Goal: Entertainment & Leisure: Consume media (video, audio)

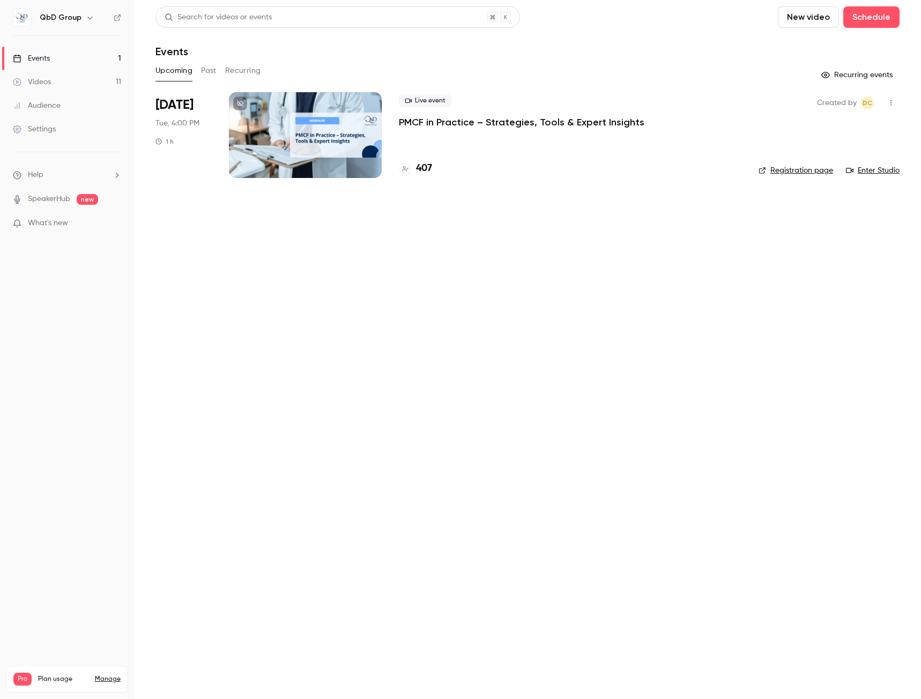
click at [67, 80] on link "Videos 11" at bounding box center [67, 82] width 134 height 24
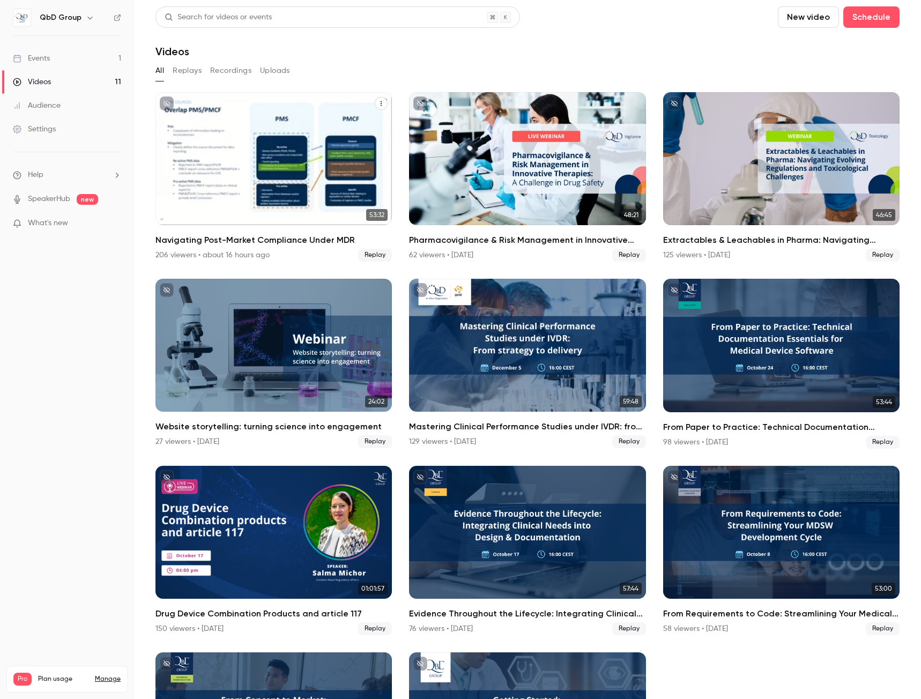
click at [244, 180] on div "Navigating Post-Market Compliance Under MDR" at bounding box center [273, 158] width 236 height 133
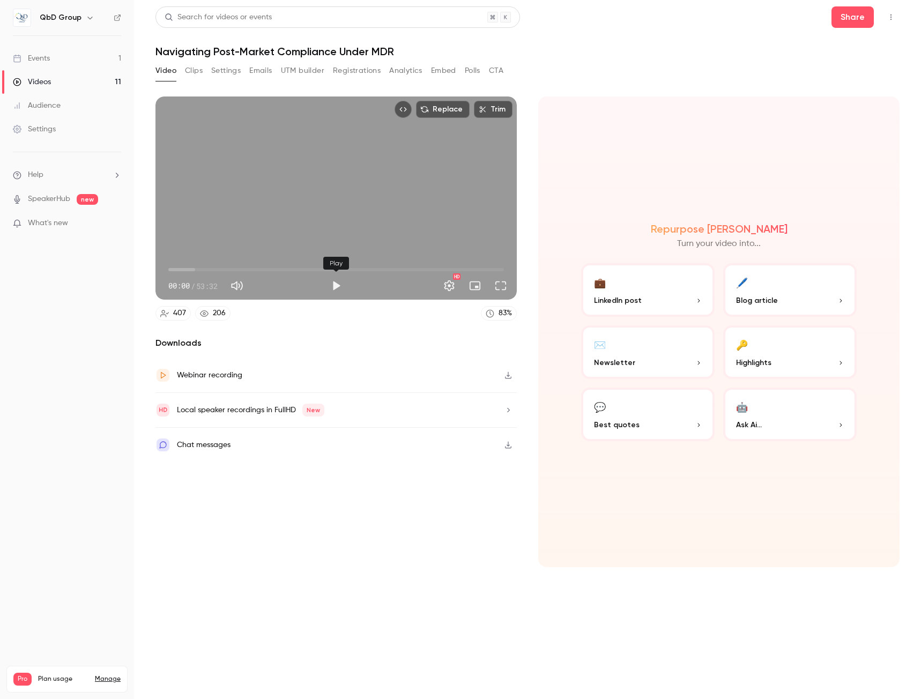
click at [336, 289] on button "Play" at bounding box center [335, 285] width 21 height 21
click at [336, 284] on button "Pause" at bounding box center [335, 285] width 21 height 21
click at [290, 265] on span "00:05" at bounding box center [335, 269] width 335 height 17
click at [342, 285] on button "Play" at bounding box center [335, 285] width 21 height 21
click at [485, 268] on span "19:25" at bounding box center [335, 269] width 335 height 17
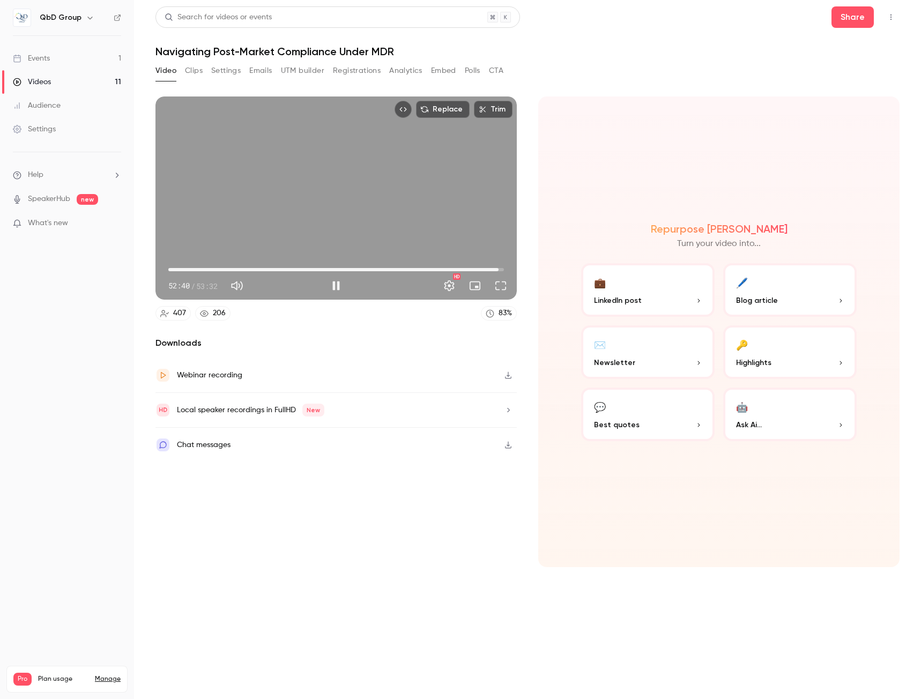
click at [498, 271] on span "52:40" at bounding box center [335, 269] width 335 height 17
type input "******"
click at [334, 286] on button "Pause" at bounding box center [335, 285] width 21 height 21
click at [443, 71] on button "Embed" at bounding box center [443, 70] width 25 height 17
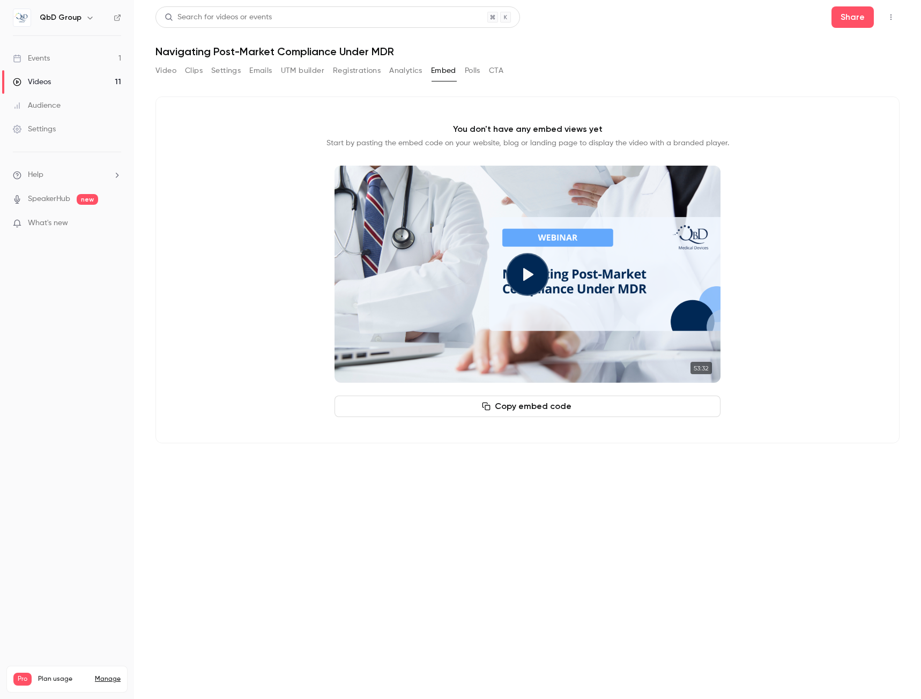
click at [542, 409] on button "Copy embed code" at bounding box center [527, 406] width 386 height 21
click at [168, 71] on button "Video" at bounding box center [165, 70] width 21 height 17
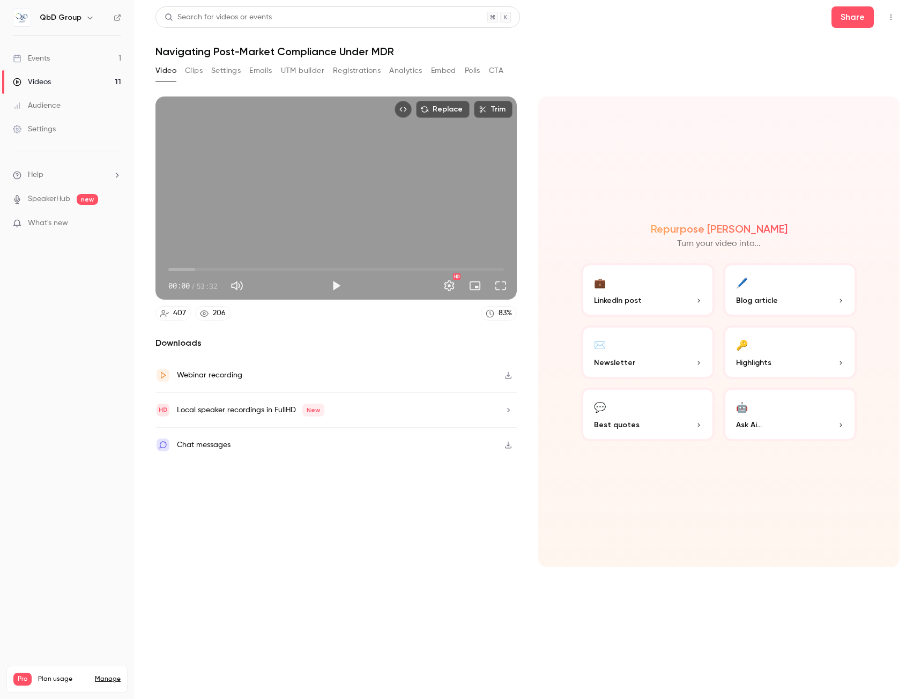
click at [200, 71] on button "Clips" at bounding box center [194, 70] width 18 height 17
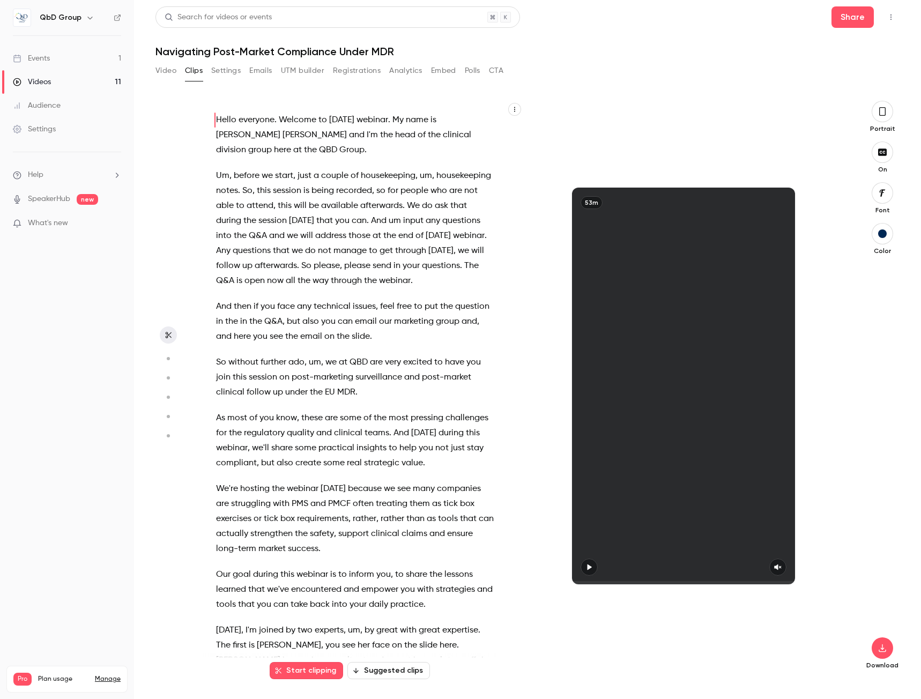
click at [233, 71] on button "Settings" at bounding box center [225, 70] width 29 height 17
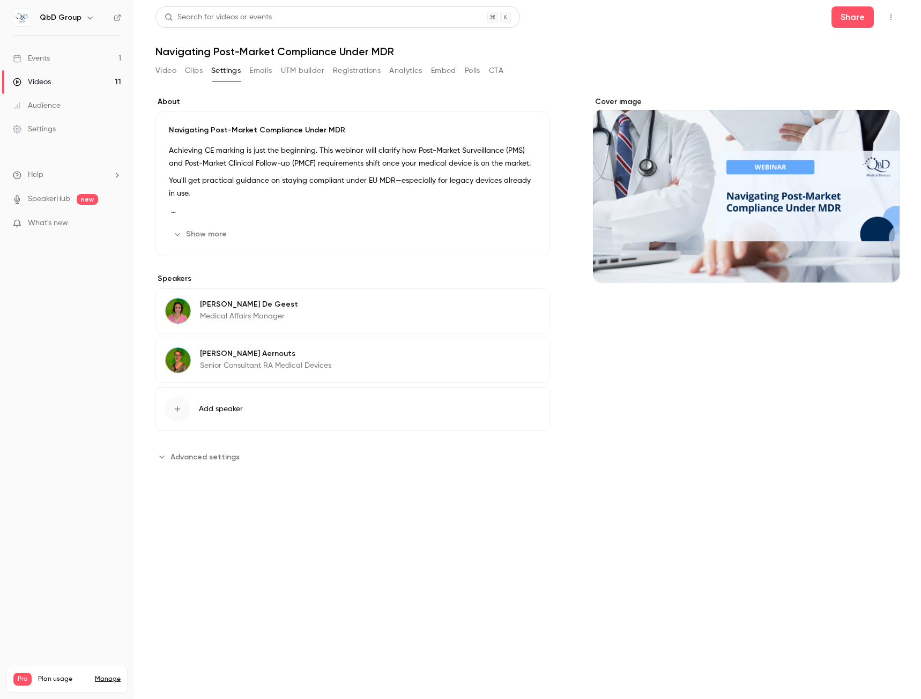
click at [265, 73] on button "Emails" at bounding box center [260, 70] width 23 height 17
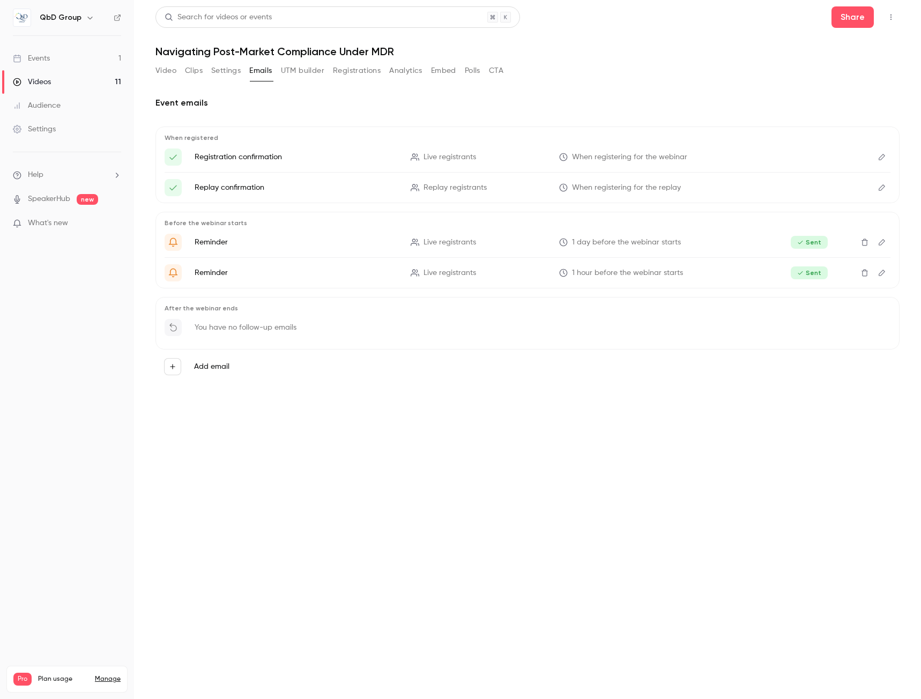
click at [417, 73] on button "Analytics" at bounding box center [405, 70] width 33 height 17
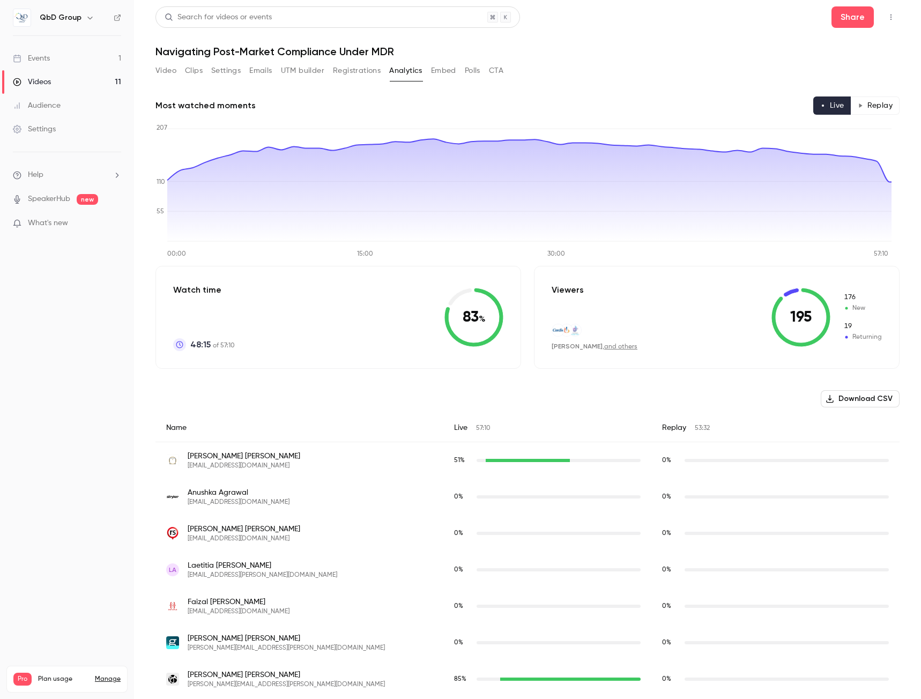
click at [443, 73] on button "Embed" at bounding box center [443, 70] width 25 height 17
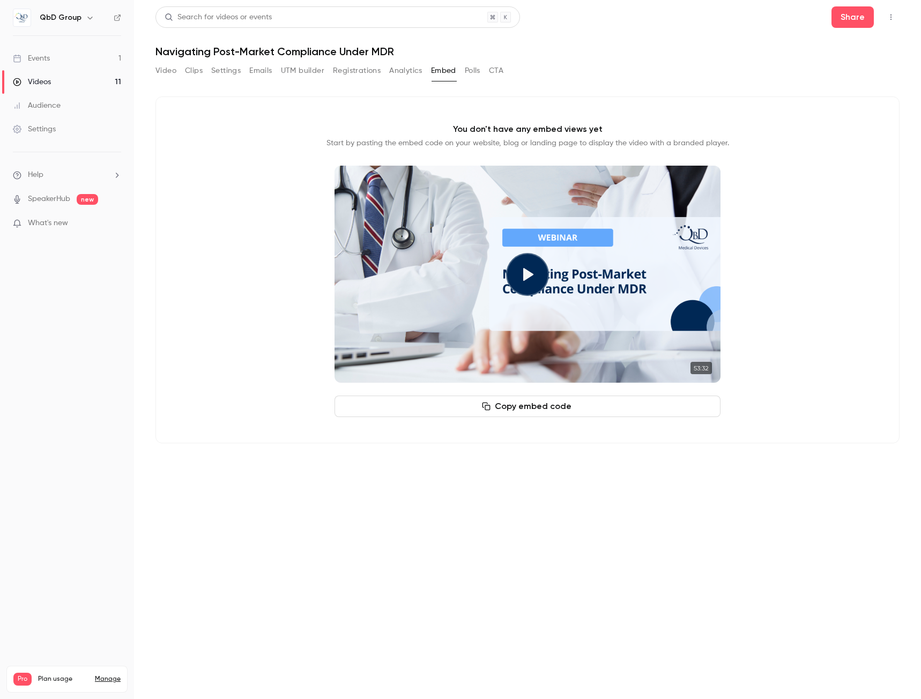
click at [473, 71] on button "Polls" at bounding box center [473, 70] width 16 height 17
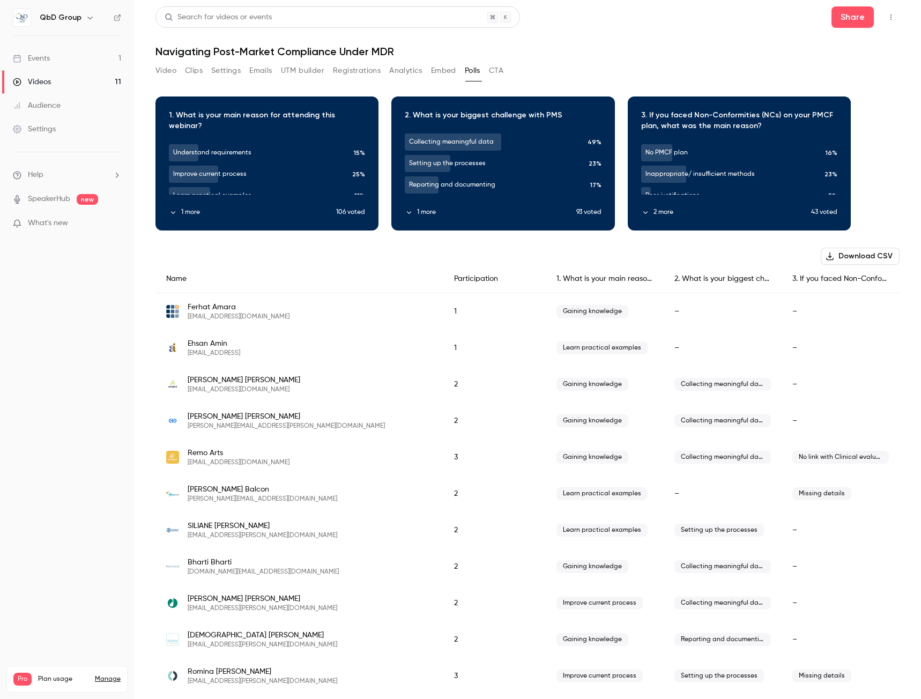
click at [492, 71] on button "CTA" at bounding box center [496, 70] width 14 height 17
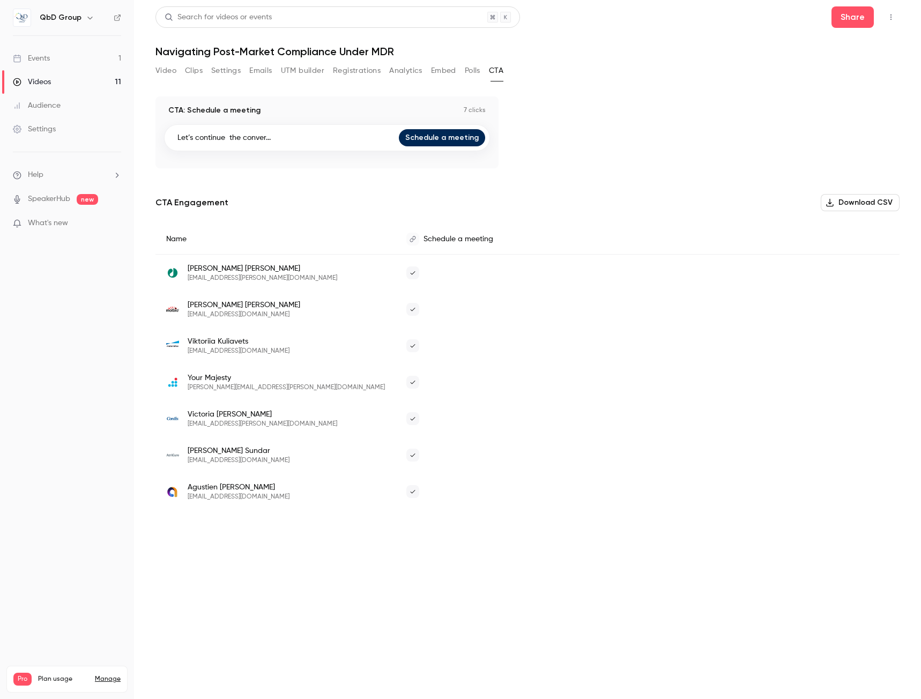
click at [167, 74] on button "Video" at bounding box center [165, 70] width 21 height 17
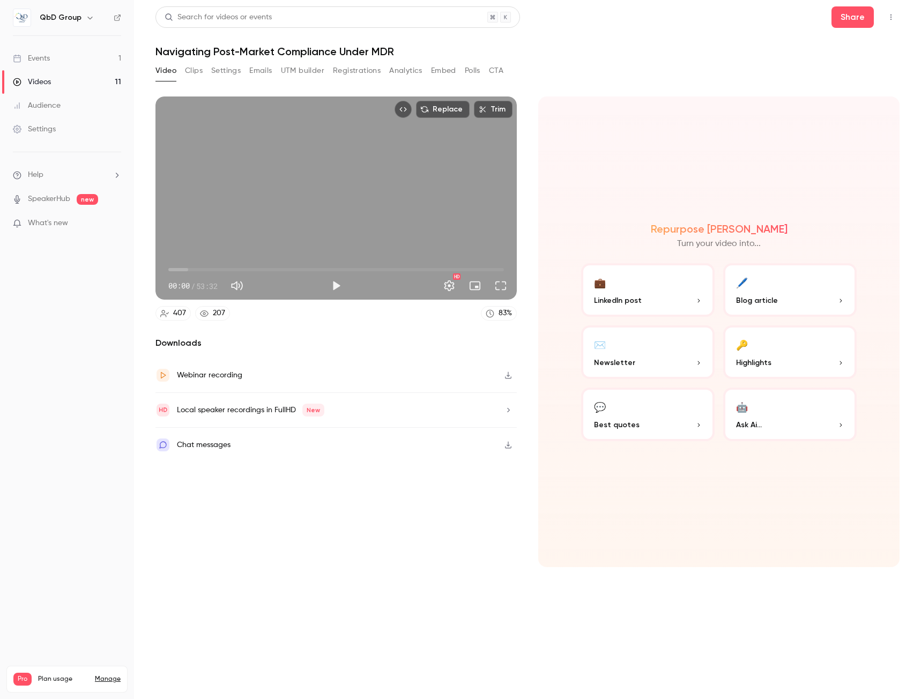
click at [336, 282] on button "Play" at bounding box center [335, 285] width 21 height 21
click at [180, 269] on span "01:52" at bounding box center [335, 269] width 335 height 17
click at [186, 269] on span "01:53" at bounding box center [335, 269] width 335 height 17
click at [188, 269] on span "02:49" at bounding box center [185, 269] width 3 height 3
click at [193, 269] on span "04:01" at bounding box center [193, 269] width 3 height 3
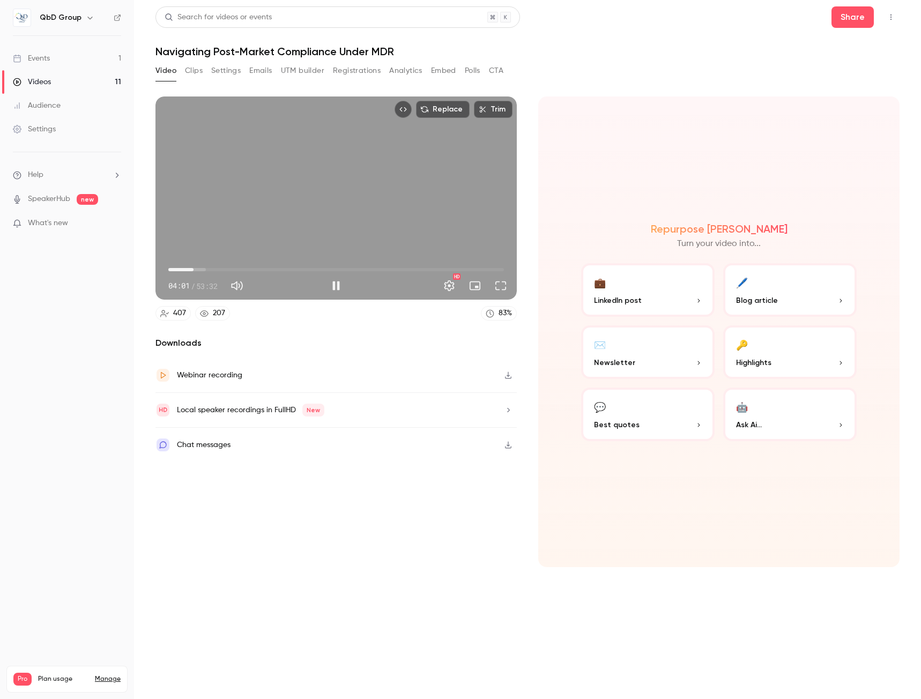
click at [192, 269] on span "04:01" at bounding box center [193, 269] width 3 height 3
click at [192, 269] on span "03:41" at bounding box center [191, 269] width 3 height 3
click at [191, 269] on span "03:40" at bounding box center [191, 269] width 3 height 3
click at [266, 186] on div "Replace Trim 03:49 03:49 / 53:32 HD" at bounding box center [335, 197] width 361 height 203
click at [335, 282] on button "Play" at bounding box center [335, 285] width 21 height 21
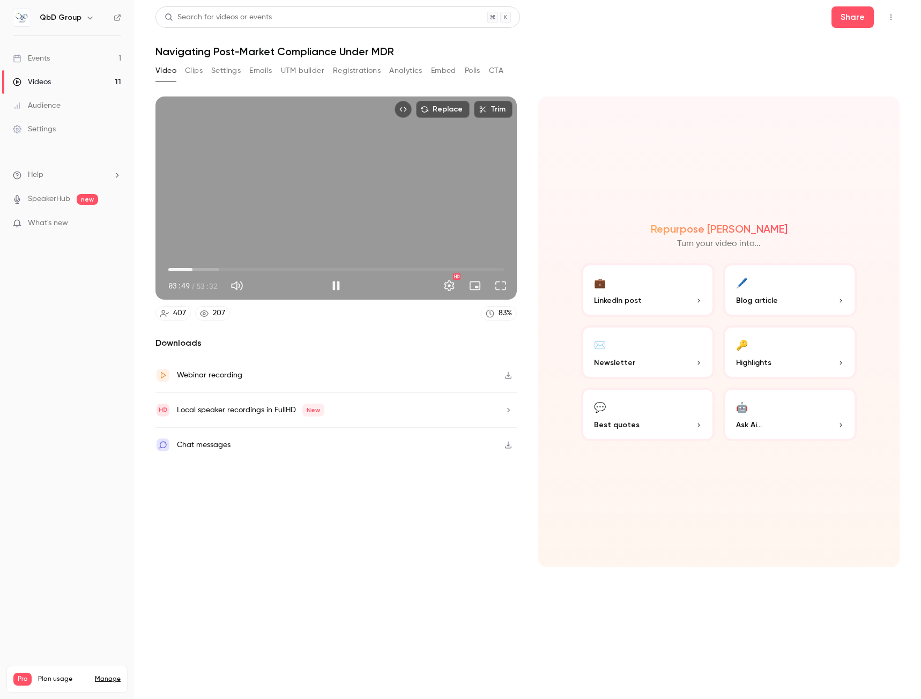
click at [199, 268] on span "03:49" at bounding box center [335, 269] width 335 height 17
click at [205, 267] on span "04:57" at bounding box center [335, 269] width 335 height 17
click at [211, 267] on span "05:54" at bounding box center [335, 269] width 335 height 17
click at [218, 267] on span "06:45" at bounding box center [335, 269] width 335 height 17
click at [223, 267] on span "07:52" at bounding box center [335, 269] width 335 height 17
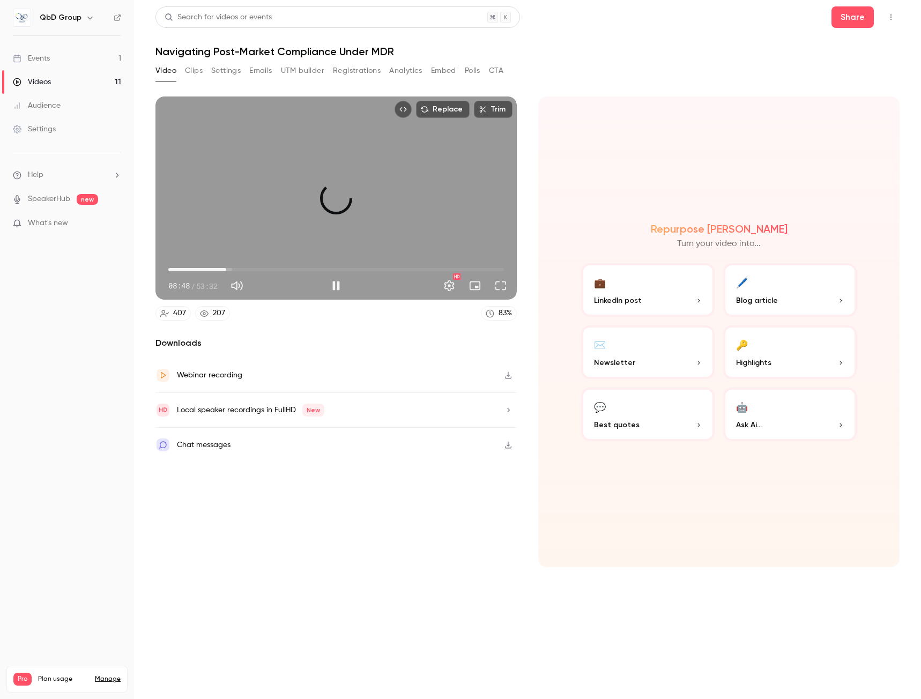
click at [226, 268] on span "09:14" at bounding box center [226, 269] width 3 height 3
click at [235, 269] on span "10:36" at bounding box center [335, 269] width 335 height 17
click at [240, 268] on span "11:27" at bounding box center [239, 269] width 3 height 3
click at [244, 268] on span "12:03" at bounding box center [243, 269] width 3 height 3
click at [245, 268] on span "12:03" at bounding box center [243, 269] width 3 height 3
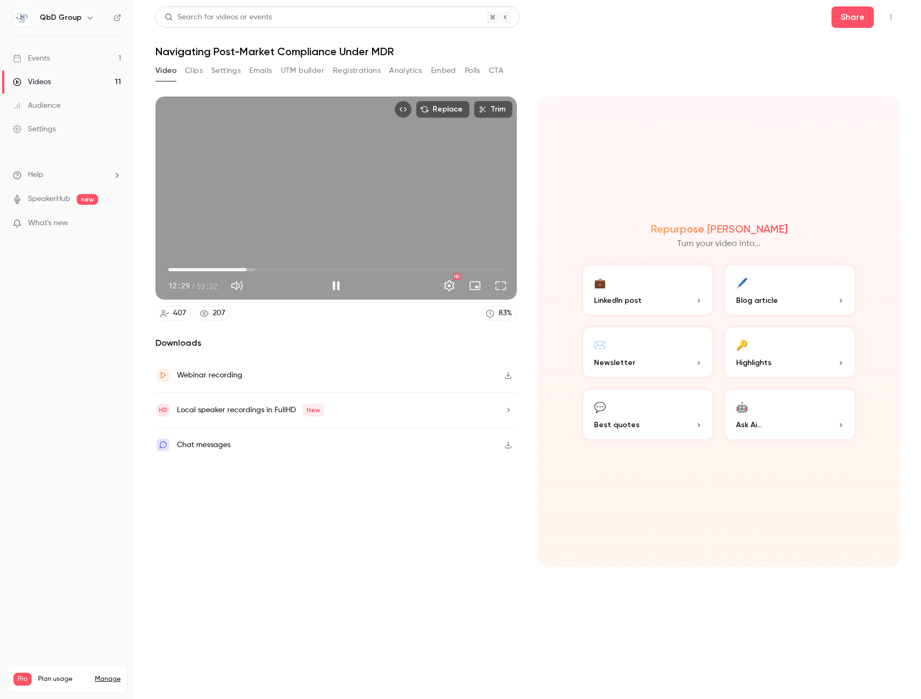
click at [248, 268] on span "12:29" at bounding box center [246, 269] width 3 height 3
click at [253, 268] on span "13:35" at bounding box center [253, 269] width 3 height 3
click at [255, 268] on span "13:35" at bounding box center [253, 269] width 3 height 3
click at [258, 268] on span "14:01" at bounding box center [256, 269] width 3 height 3
click at [262, 268] on span "14:38" at bounding box center [259, 269] width 3 height 3
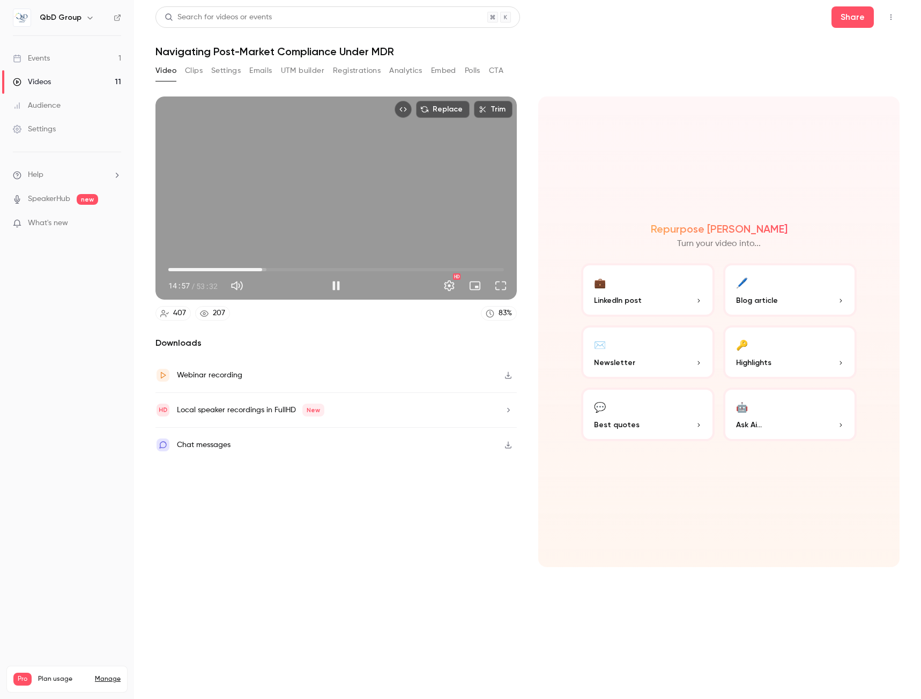
click at [264, 268] on span "14:57" at bounding box center [261, 269] width 3 height 3
click at [269, 268] on span "15:59" at bounding box center [268, 269] width 3 height 3
click at [276, 267] on span "17:11" at bounding box center [335, 269] width 335 height 17
click at [278, 268] on span "17:11" at bounding box center [275, 269] width 3 height 3
click at [285, 267] on span "17:42" at bounding box center [335, 269] width 335 height 17
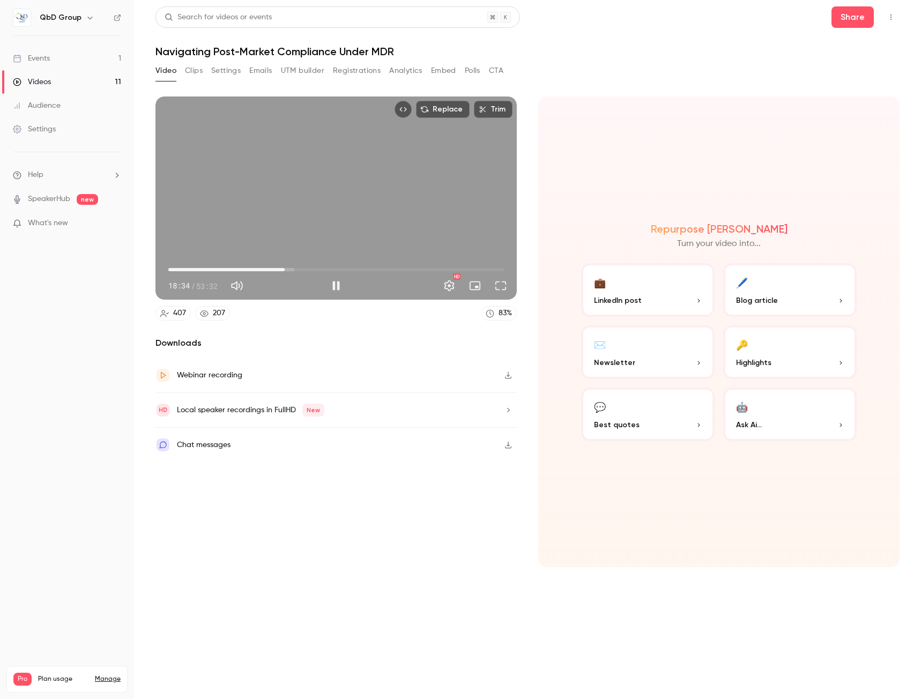
click at [283, 268] on span "18:34" at bounding box center [284, 269] width 3 height 3
click at [282, 268] on span "17:57" at bounding box center [280, 269] width 3 height 3
click at [284, 268] on span "18:12" at bounding box center [282, 269] width 3 height 3
click at [248, 220] on div "Replace Trim 18:33 18:33 / 53:32 HD" at bounding box center [335, 197] width 361 height 203
click at [283, 269] on span "18:34" at bounding box center [284, 269] width 3 height 3
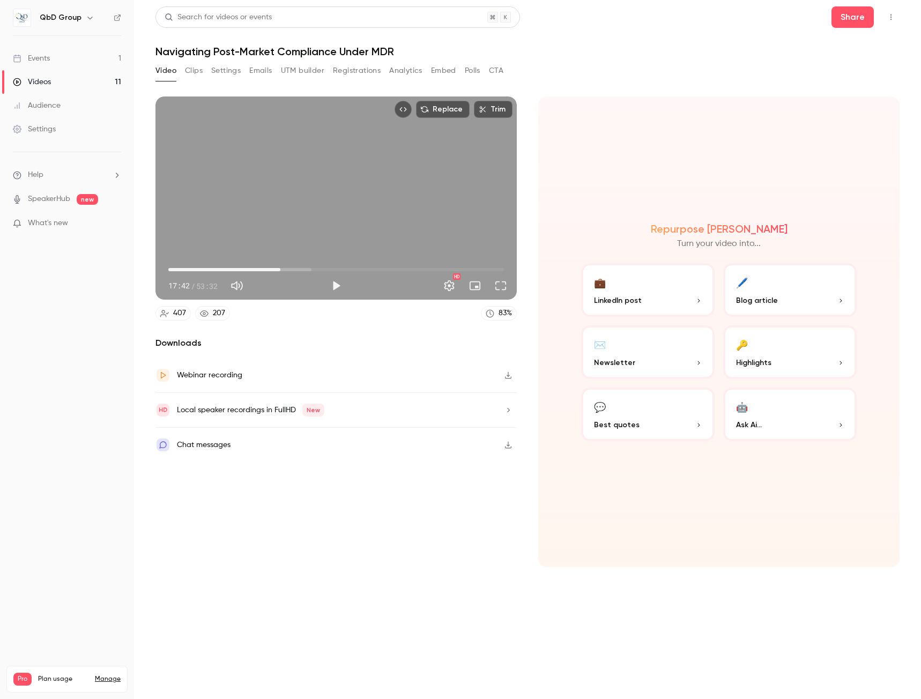
click at [280, 269] on span "17:52" at bounding box center [280, 269] width 3 height 3
click at [282, 268] on span "17:52" at bounding box center [280, 269] width 3 height 3
click at [282, 268] on span "18:12" at bounding box center [282, 269] width 3 height 3
click at [284, 268] on span "18:12" at bounding box center [282, 269] width 3 height 3
click at [282, 268] on span "18:28" at bounding box center [283, 269] width 3 height 3
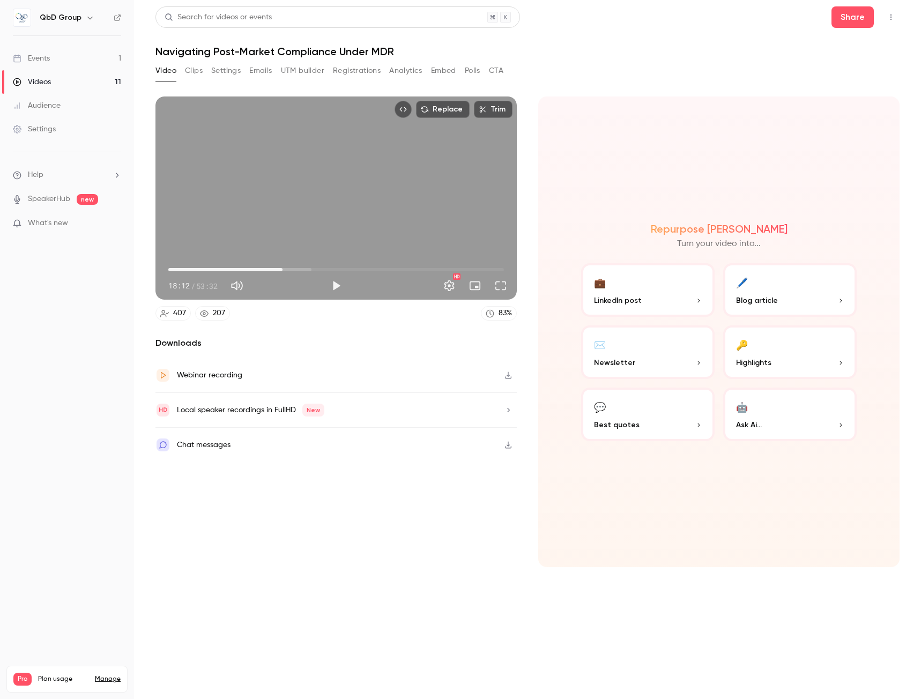
click at [283, 268] on span "18:12" at bounding box center [282, 269] width 3 height 3
click at [284, 268] on span "18:18" at bounding box center [282, 269] width 3 height 3
click at [285, 268] on span "18:38" at bounding box center [285, 269] width 3 height 3
click at [284, 268] on span "18:28" at bounding box center [283, 269] width 3 height 3
click at [338, 284] on button "Play" at bounding box center [335, 285] width 21 height 21
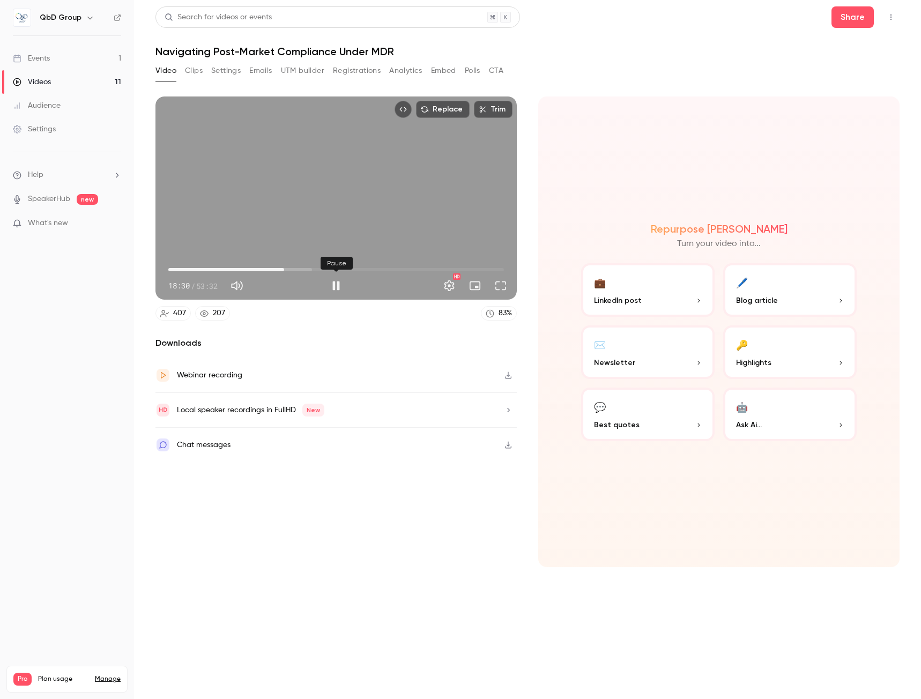
click at [338, 284] on button "Pause" at bounding box center [335, 285] width 21 height 21
click at [294, 269] on span "20:00" at bounding box center [335, 269] width 335 height 17
click at [302, 267] on span "21:12" at bounding box center [335, 269] width 335 height 17
click at [303, 268] on span "21:17" at bounding box center [301, 269] width 3 height 3
click at [312, 268] on span "22:55" at bounding box center [311, 269] width 3 height 3
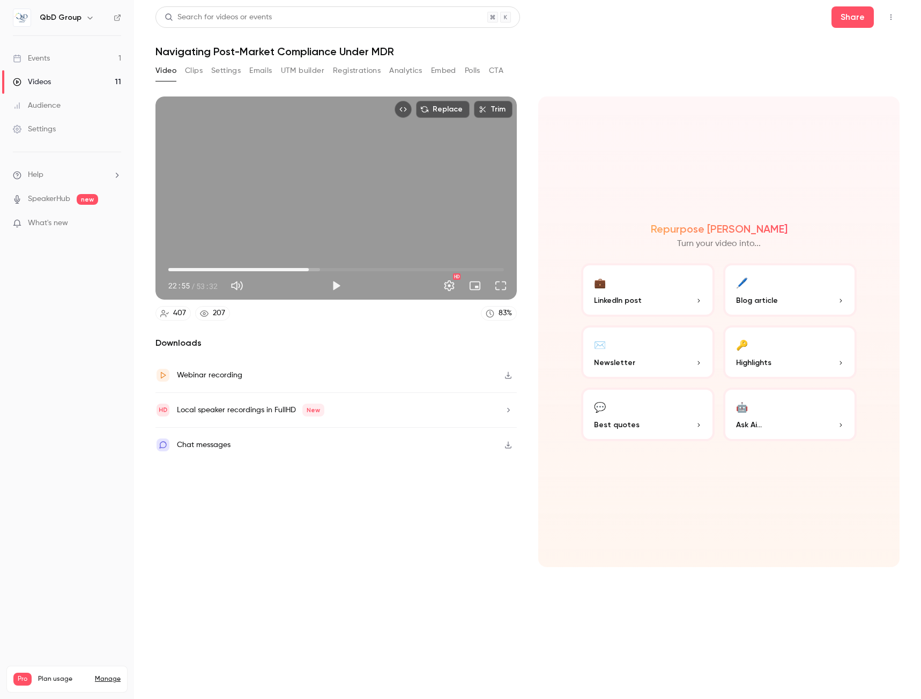
click at [309, 268] on span "22:24" at bounding box center [308, 269] width 3 height 3
click at [307, 268] on span "22:24" at bounding box center [308, 269] width 3 height 3
click at [339, 277] on button "Play" at bounding box center [335, 285] width 21 height 21
click at [339, 282] on button "Pause" at bounding box center [335, 285] width 21 height 21
click at [303, 268] on span "21:50" at bounding box center [304, 269] width 3 height 3
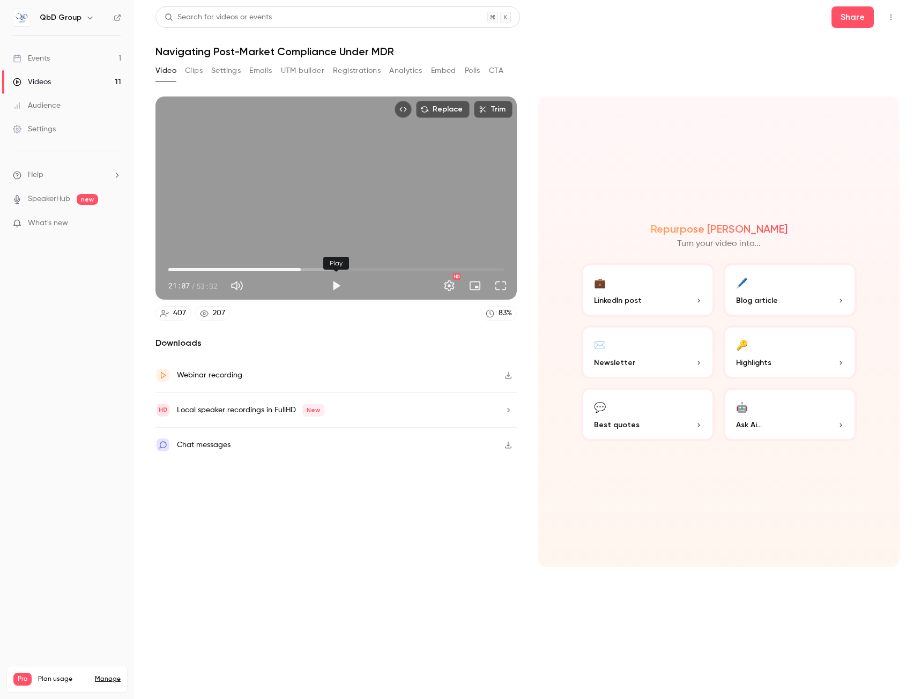
click at [335, 278] on button "Play" at bounding box center [335, 285] width 21 height 21
click at [303, 268] on span "21:33" at bounding box center [303, 269] width 3 height 3
click at [305, 268] on span "21:53" at bounding box center [305, 269] width 3 height 3
click at [304, 269] on span "21:54" at bounding box center [305, 269] width 3 height 3
click at [337, 284] on button "Pause" at bounding box center [335, 285] width 21 height 21
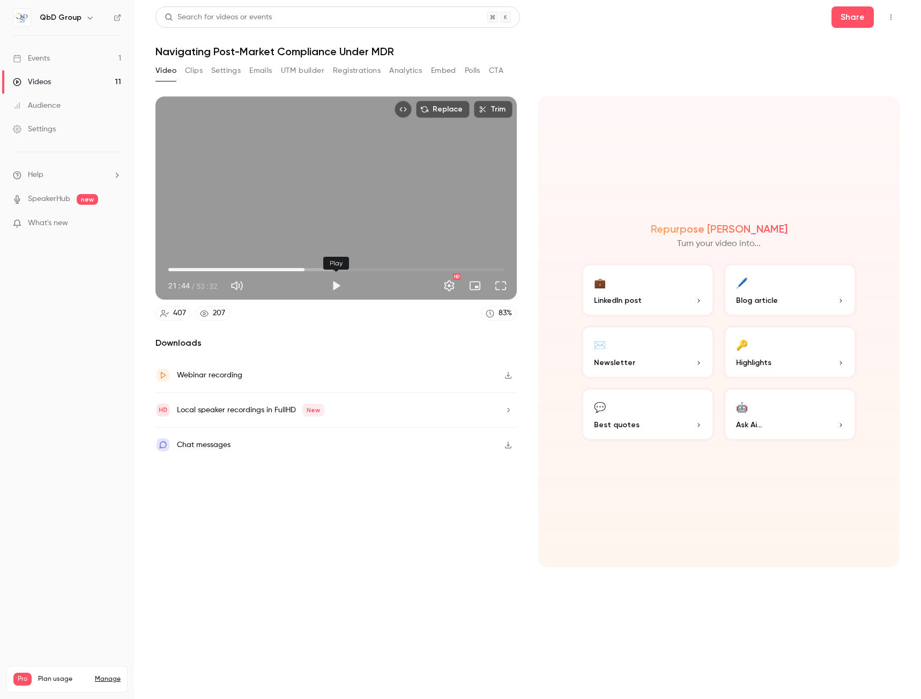
click at [331, 287] on button "Play" at bounding box center [335, 285] width 21 height 21
click at [315, 266] on span "23:25" at bounding box center [335, 269] width 335 height 17
click at [322, 266] on span "24:32" at bounding box center [335, 269] width 335 height 17
click at [328, 268] on span "24:33" at bounding box center [335, 269] width 335 height 17
click at [332, 268] on span "26:10" at bounding box center [332, 269] width 3 height 3
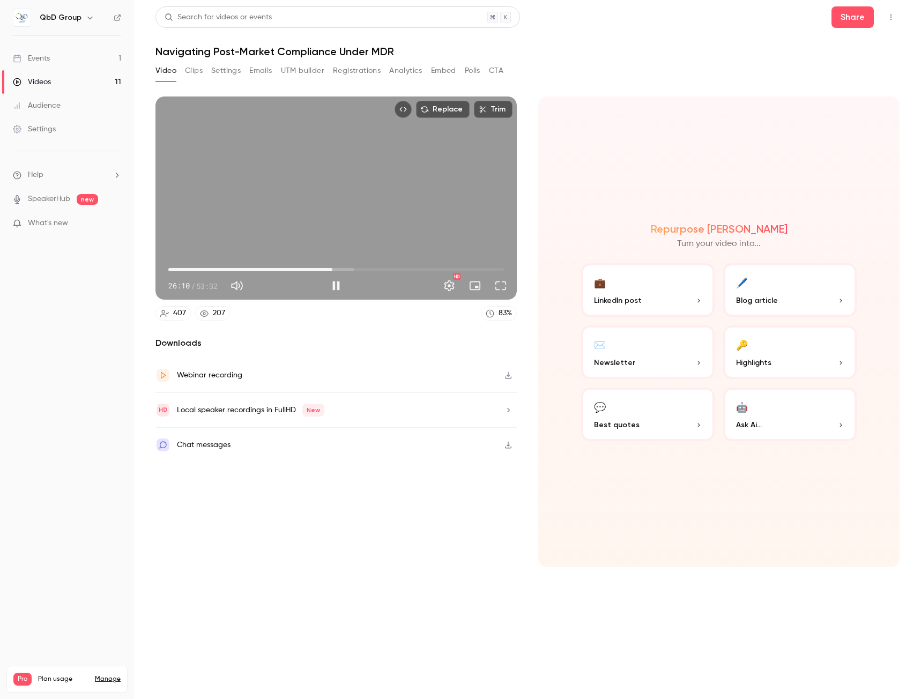
click at [334, 268] on span "26:10" at bounding box center [332, 269] width 3 height 3
click at [342, 269] on span "27:47" at bounding box center [335, 269] width 335 height 17
click at [344, 269] on span "27:47" at bounding box center [342, 269] width 3 height 3
click at [349, 269] on span "28:49" at bounding box center [348, 269] width 3 height 3
click at [351, 269] on span "28:49" at bounding box center [348, 269] width 3 height 3
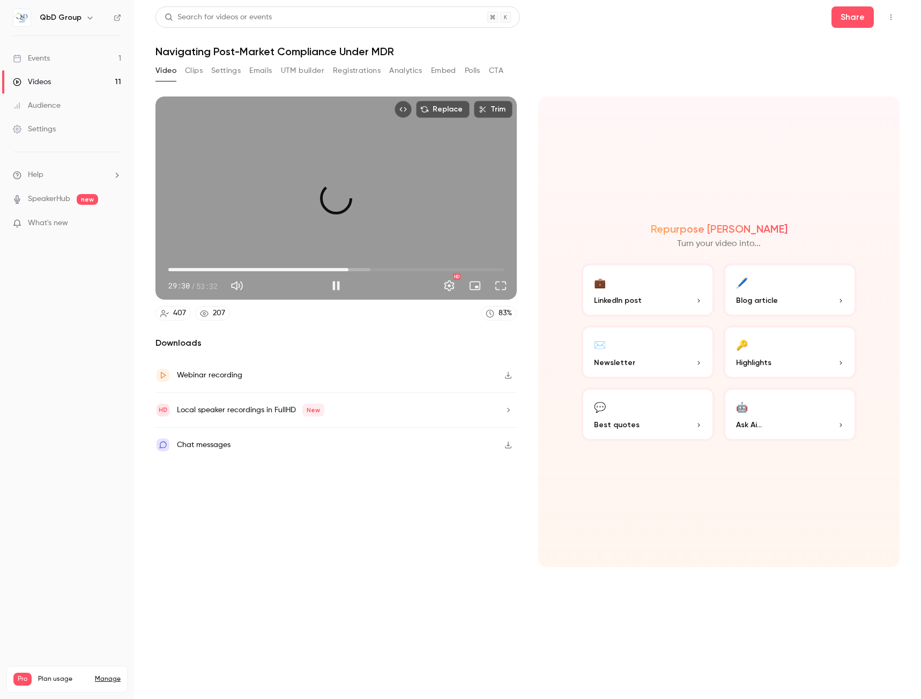
click at [348, 269] on span "28:44" at bounding box center [348, 269] width 3 height 3
click at [350, 269] on span "28:44" at bounding box center [348, 269] width 3 height 3
click at [352, 269] on span "29:05" at bounding box center [350, 269] width 3 height 3
click at [352, 269] on span "29:20" at bounding box center [352, 269] width 3 height 3
click at [352, 269] on span "29:14" at bounding box center [351, 269] width 3 height 3
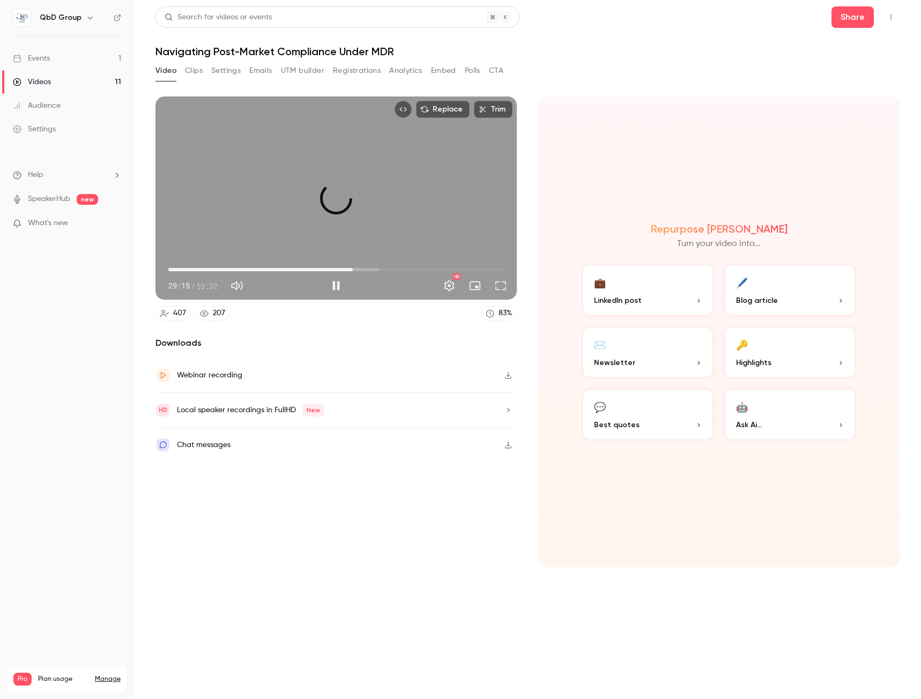
click at [353, 269] on span "29:25" at bounding box center [352, 269] width 3 height 3
click at [352, 269] on span "29:14" at bounding box center [351, 269] width 3 height 3
click at [334, 282] on button "Pause" at bounding box center [335, 285] width 21 height 21
click at [335, 282] on button "Play" at bounding box center [335, 285] width 21 height 21
click at [359, 268] on span "29:16" at bounding box center [335, 269] width 335 height 17
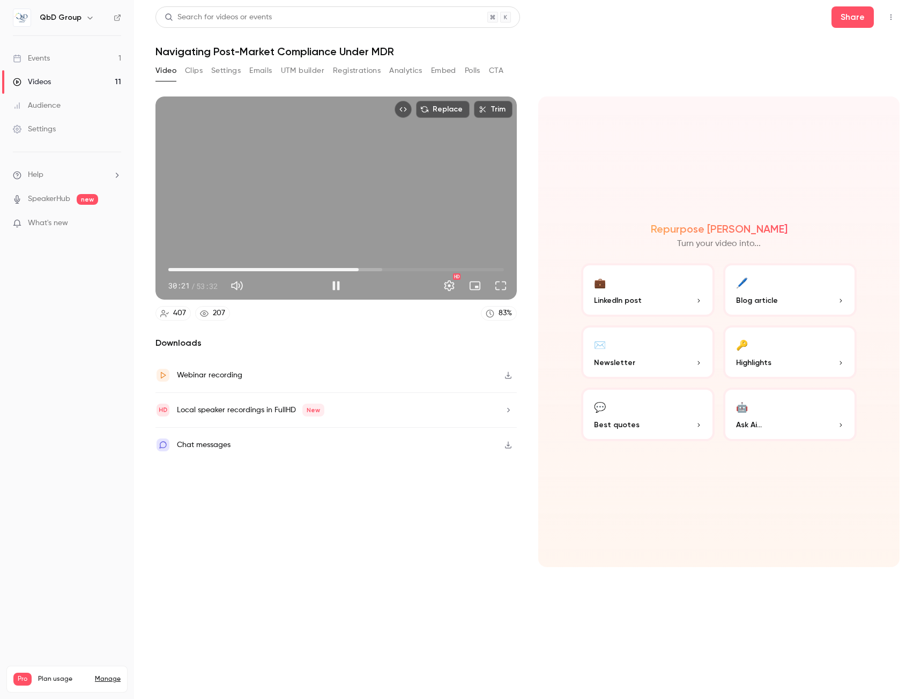
click at [366, 267] on span "30:21" at bounding box center [335, 269] width 335 height 17
click at [372, 266] on span "31:33" at bounding box center [335, 269] width 335 height 17
click at [374, 268] on span "32:29" at bounding box center [371, 269] width 3 height 3
click at [378, 268] on span "33:16" at bounding box center [376, 269] width 3 height 3
click at [383, 268] on span "33:57" at bounding box center [380, 269] width 3 height 3
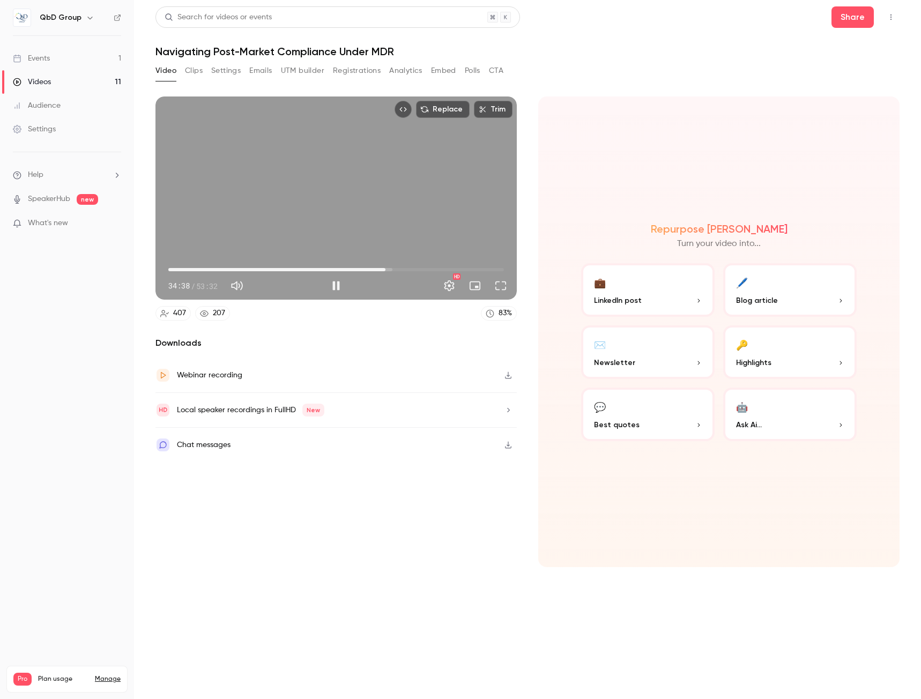
click at [387, 268] on span "34:38" at bounding box center [385, 269] width 3 height 3
click at [392, 268] on span "35:29" at bounding box center [390, 269] width 3 height 3
click at [396, 268] on span "36:05" at bounding box center [394, 269] width 3 height 3
click at [399, 268] on span "36:46" at bounding box center [398, 269] width 3 height 3
click at [397, 268] on span "36:46" at bounding box center [398, 269] width 3 height 3
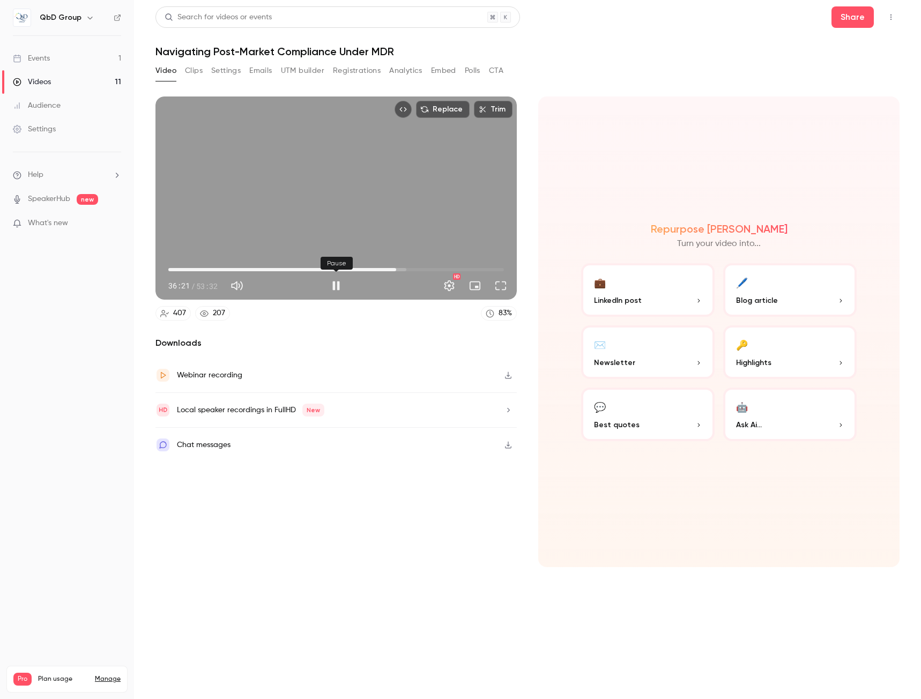
click at [333, 280] on button "Pause" at bounding box center [335, 285] width 21 height 21
click at [335, 284] on button "Play" at bounding box center [335, 285] width 21 height 21
click at [335, 284] on button "Pause" at bounding box center [335, 285] width 21 height 21
drag, startPoint x: 336, startPoint y: 284, endPoint x: 341, endPoint y: 283, distance: 5.4
click at [336, 284] on button "Play" at bounding box center [335, 285] width 21 height 21
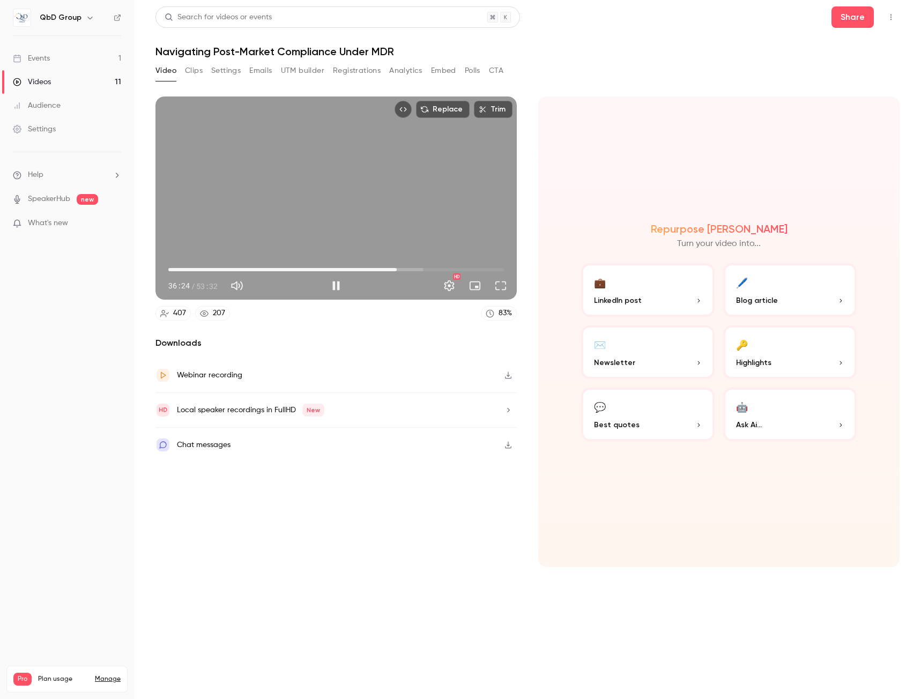
click at [405, 269] on span "36:24" at bounding box center [335, 269] width 335 height 17
click at [412, 269] on span "37:47" at bounding box center [335, 269] width 335 height 17
click at [423, 270] on span "38:49" at bounding box center [335, 269] width 335 height 17
click at [430, 270] on span "40:37" at bounding box center [335, 269] width 335 height 17
click at [442, 270] on span "41:49" at bounding box center [335, 269] width 335 height 17
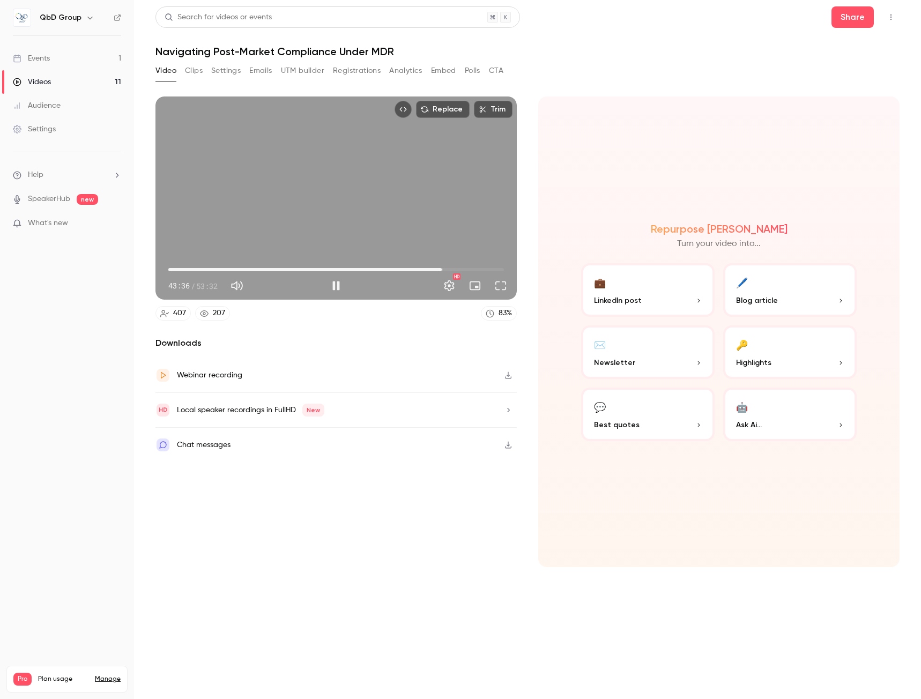
click at [449, 270] on span "43:36" at bounding box center [335, 269] width 335 height 17
click at [459, 269] on span "44:48" at bounding box center [335, 269] width 335 height 17
click at [465, 269] on span "46:26" at bounding box center [335, 269] width 335 height 17
click at [466, 268] on span "47:17" at bounding box center [464, 269] width 3 height 3
click at [475, 268] on span "48:54" at bounding box center [335, 269] width 335 height 17
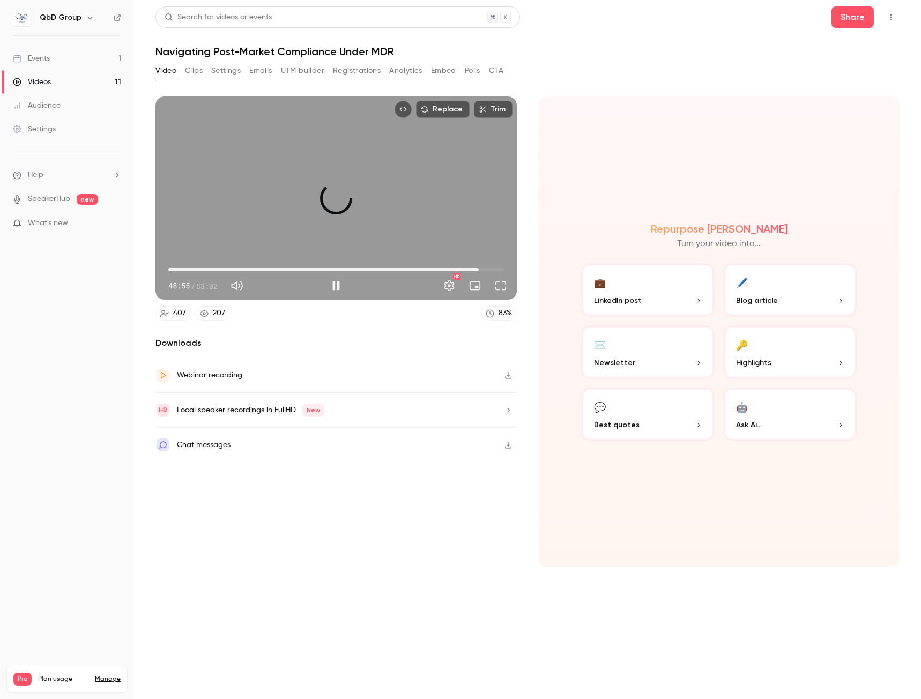
click at [479, 268] on span "49:30" at bounding box center [478, 269] width 3 height 3
click at [484, 268] on span "49:30" at bounding box center [335, 269] width 335 height 17
click at [486, 268] on span "50:27" at bounding box center [484, 269] width 3 height 3
click at [342, 284] on button "Pause" at bounding box center [335, 285] width 21 height 21
type input "******"
